Goal: Task Accomplishment & Management: Manage account settings

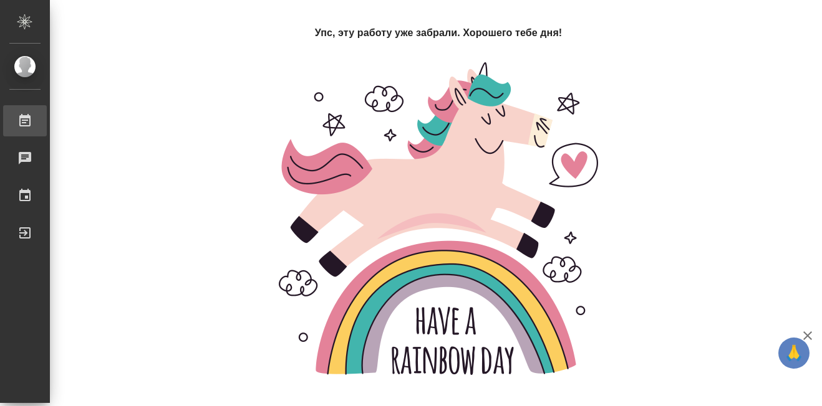
click at [25, 127] on div "Работы" at bounding box center [9, 121] width 31 height 19
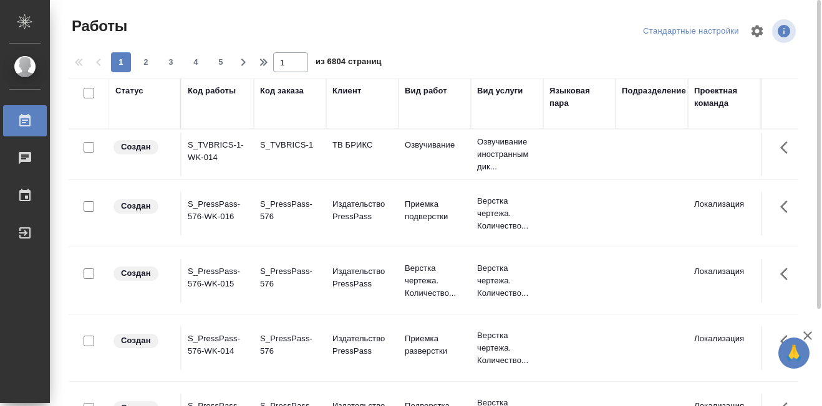
click at [211, 93] on div "Код работы" at bounding box center [212, 91] width 48 height 12
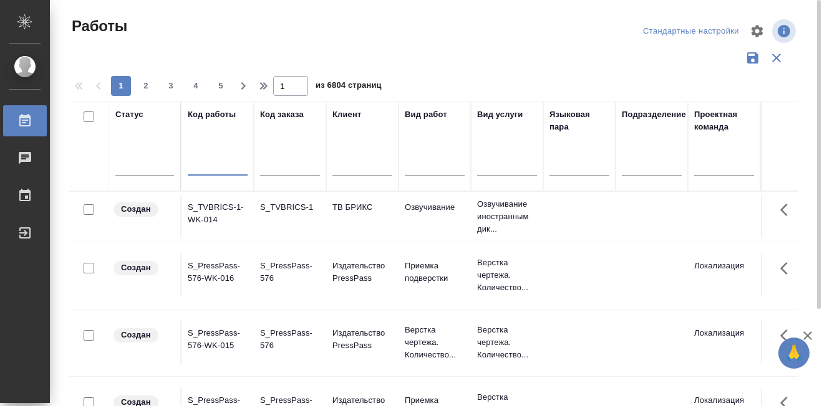
paste input "S_NVRT-5212"
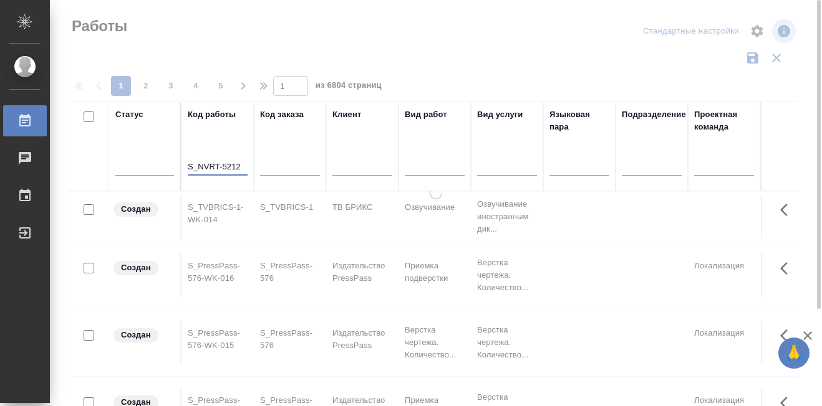
click at [188, 169] on input "S_NVRT-5212" at bounding box center [218, 168] width 60 height 16
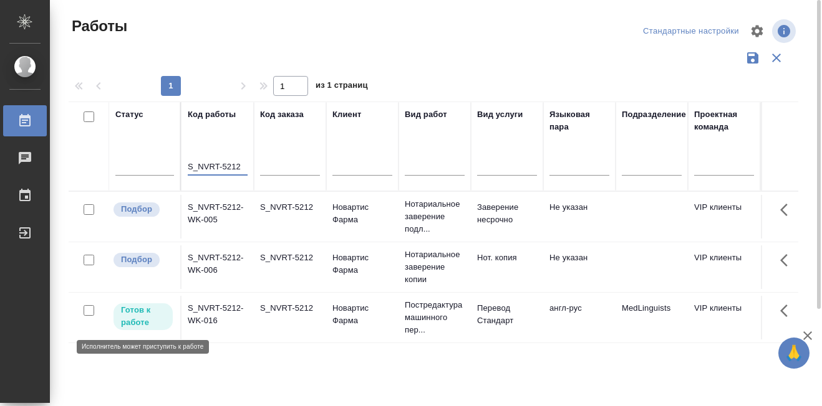
type input "S_NVRT-5212"
click at [140, 317] on p "Готов к работе" at bounding box center [143, 316] width 44 height 25
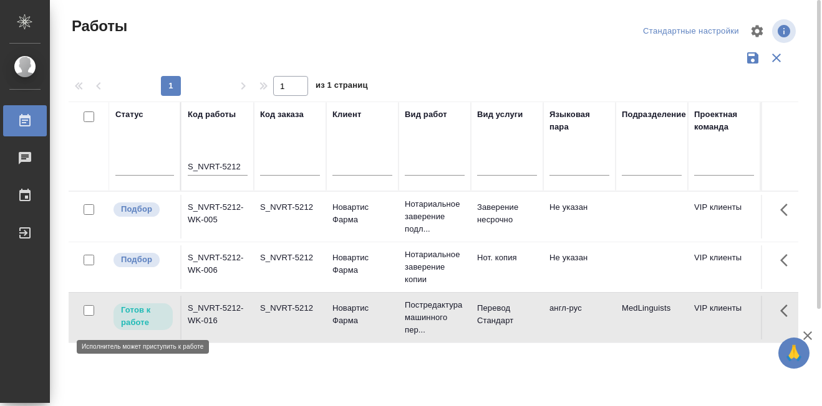
click at [140, 317] on p "Готов к работе" at bounding box center [143, 316] width 44 height 25
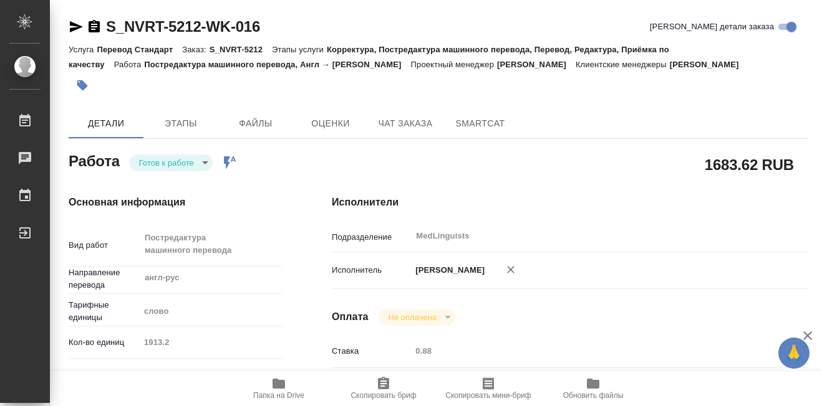
click at [278, 383] on icon "button" at bounding box center [278, 384] width 12 height 10
drag, startPoint x: 104, startPoint y: 16, endPoint x: 203, endPoint y: 34, distance: 100.6
copy link "S_NVRT-5212"
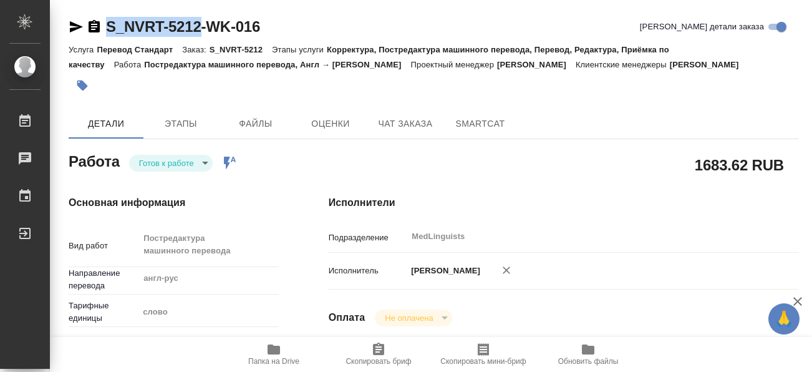
click at [271, 347] on icon "button" at bounding box center [273, 349] width 12 height 10
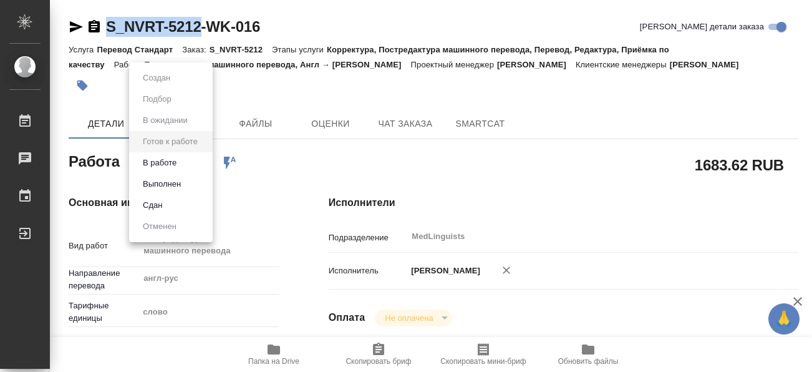
click at [208, 163] on body "🙏 .cls-1 fill:#fff; AWATERA [PERSON_NAME] 0 Чаты График Выйти S_NVRT-5212-WK-01…" at bounding box center [406, 186] width 812 height 372
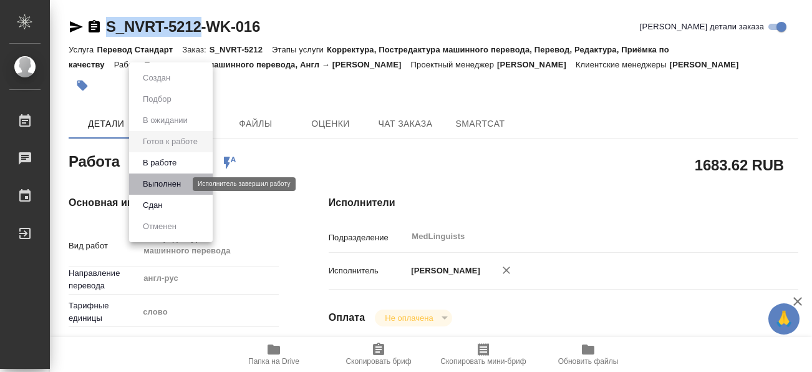
click at [173, 186] on button "Выполнен" at bounding box center [162, 184] width 46 height 14
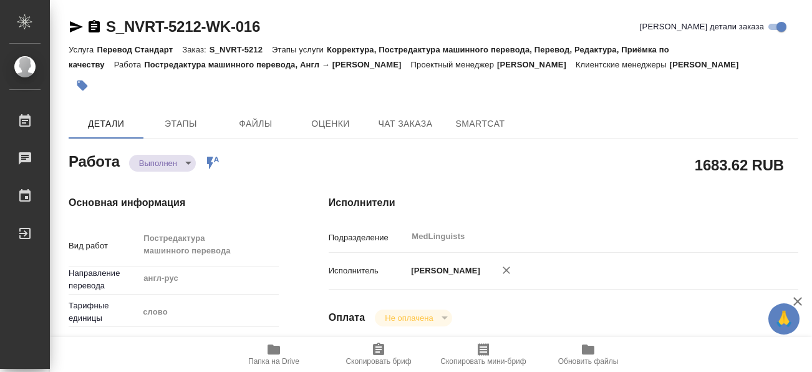
type textarea "x"
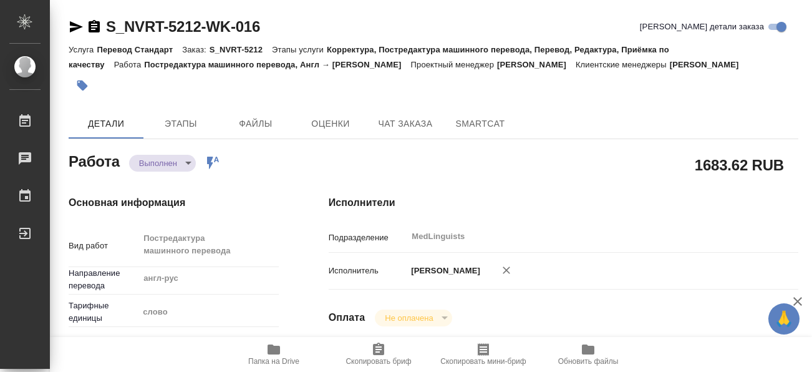
type textarea "x"
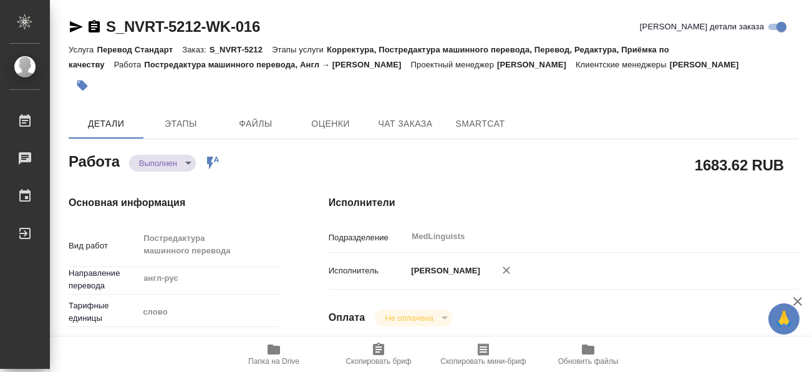
type textarea "x"
